Goal: Information Seeking & Learning: Learn about a topic

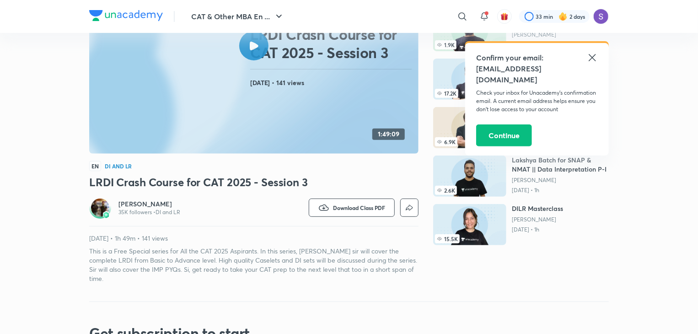
scroll to position [128, 0]
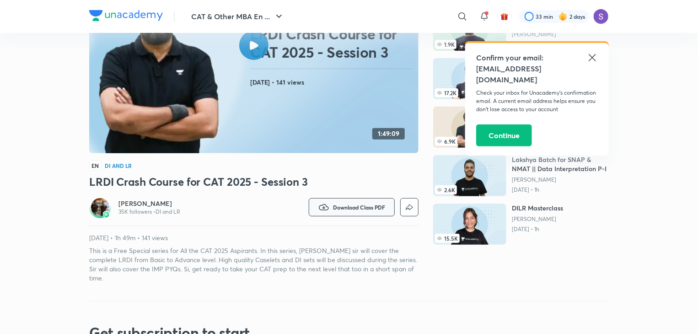
click at [356, 213] on button "Download Class PDF" at bounding box center [352, 207] width 86 height 18
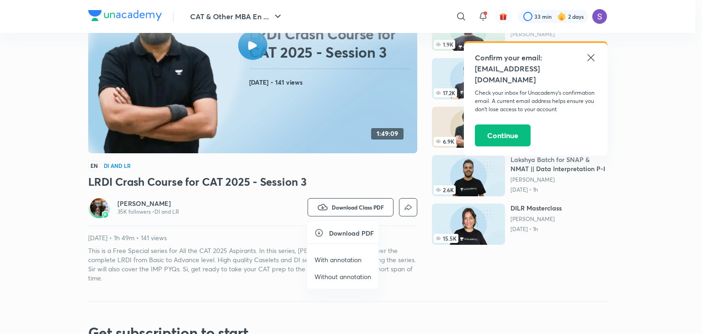
click at [336, 261] on p "With annotation" at bounding box center [338, 260] width 47 height 10
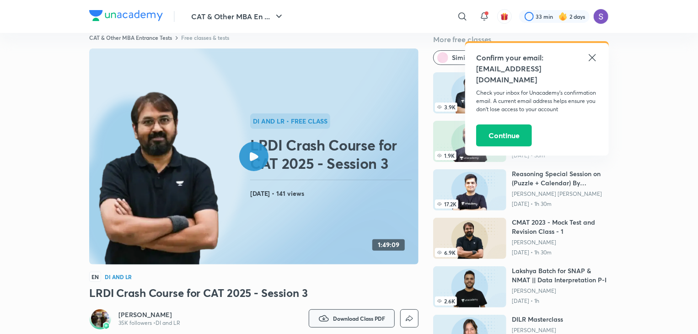
scroll to position [17, 0]
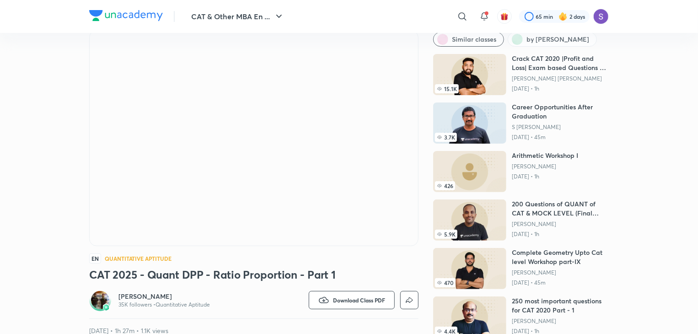
scroll to position [35, 0]
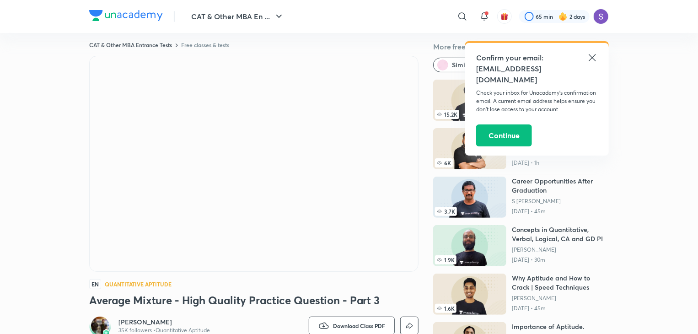
scroll to position [9, 0]
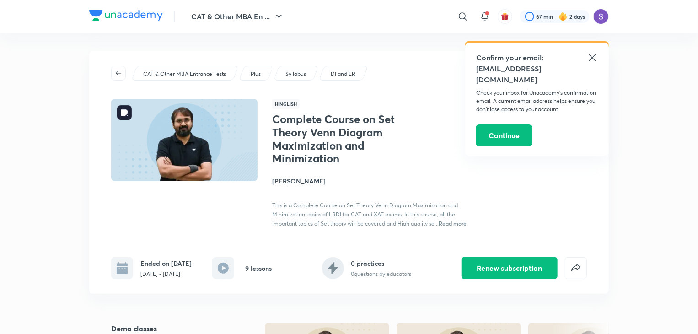
click at [231, 141] on img at bounding box center [184, 140] width 149 height 84
click at [192, 179] on img at bounding box center [184, 140] width 149 height 84
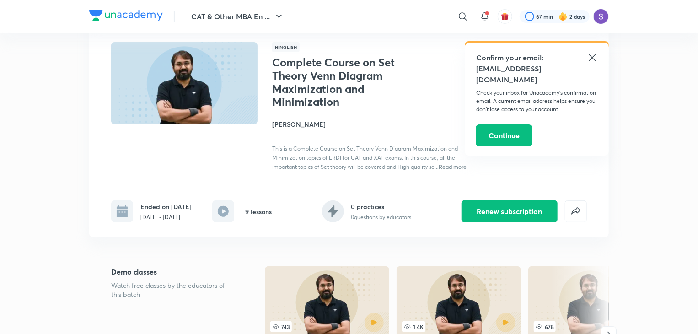
scroll to position [57, 0]
click at [214, 209] on rect at bounding box center [223, 211] width 22 height 22
click at [239, 222] on div "CAT & Other MBA Entrance Tests Plus Syllabus DI and LR Hinglish Complete Course…" at bounding box center [348, 116] width 519 height 242
click at [225, 213] on icon at bounding box center [223, 211] width 11 height 11
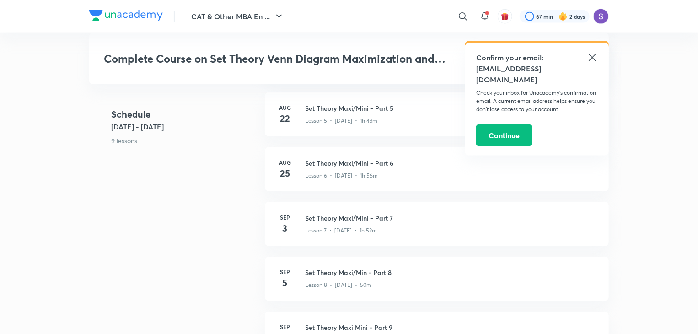
scroll to position [638, 0]
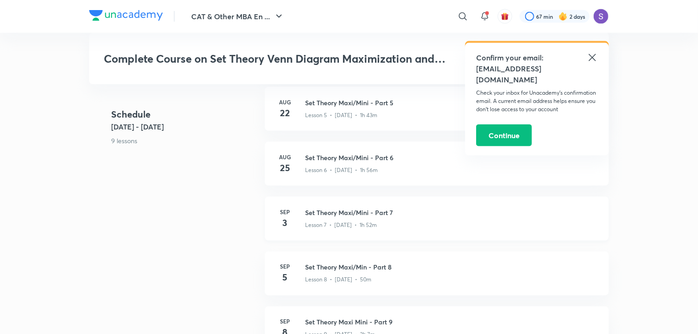
click at [332, 224] on p "Lesson 7 • Sep 3 • 1h 52m" at bounding box center [341, 225] width 72 height 8
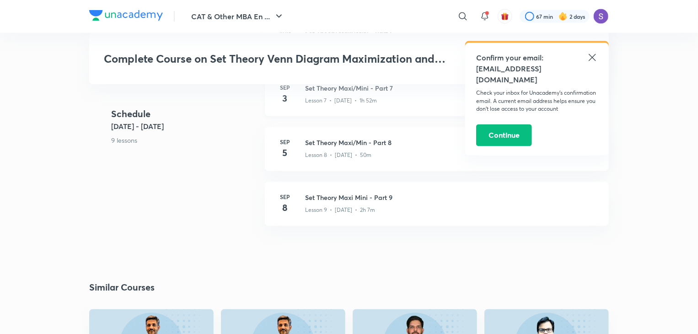
scroll to position [763, 0]
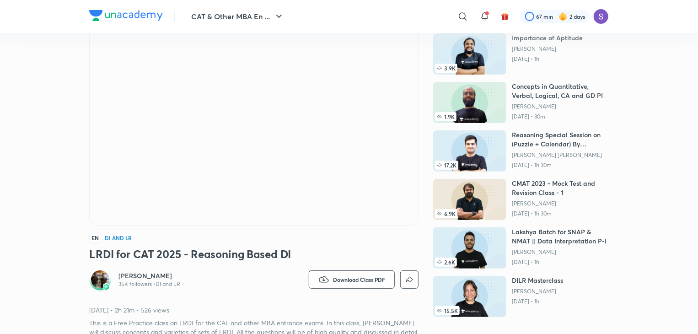
scroll to position [41, 0]
